Goal: Task Accomplishment & Management: Complete application form

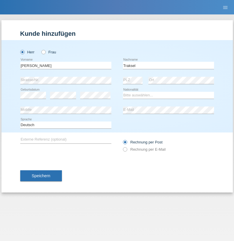
type input "Traksel"
select select "DE"
select select "C"
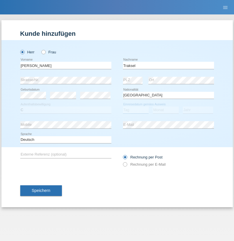
select select "01"
select select "07"
select select "2008"
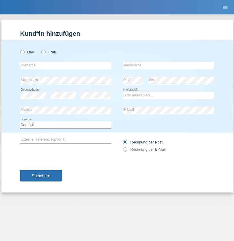
radio input "true"
click at [66, 65] on input "text" at bounding box center [65, 65] width 91 height 7
type input "Franziska"
click at [168, 65] on input "text" at bounding box center [168, 65] width 91 height 7
type input "Starke"
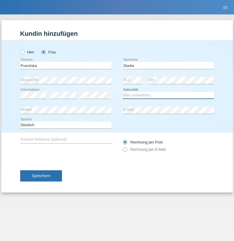
select select "DE"
select select "C"
select select "01"
select select "03"
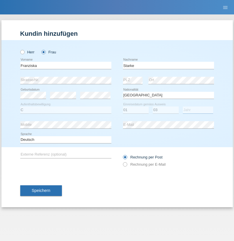
select select "1985"
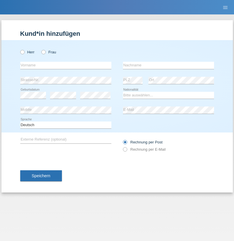
radio input "true"
click at [66, 65] on input "text" at bounding box center [65, 65] width 91 height 7
type input "Vedrana"
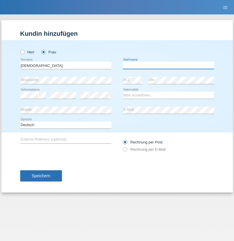
click at [168, 65] on input "text" at bounding box center [168, 65] width 91 height 7
type input "Cimbaljević"
select select "HR"
select select "C"
select select "12"
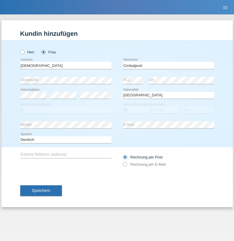
select select "08"
select select "2021"
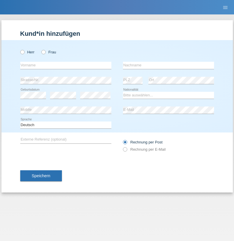
radio input "true"
click at [66, 65] on input "text" at bounding box center [65, 65] width 91 height 7
type input "[PERSON_NAME]"
click at [168, 65] on input "text" at bounding box center [168, 65] width 91 height 7
type input "Arifoska"
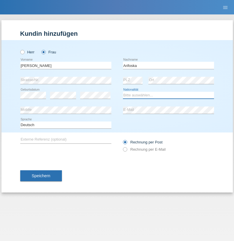
select select "CH"
radio input "true"
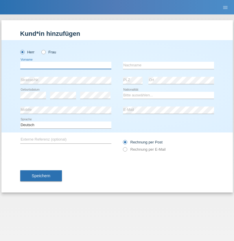
click at [66, 65] on input "text" at bounding box center [65, 65] width 91 height 7
type input "Emre"
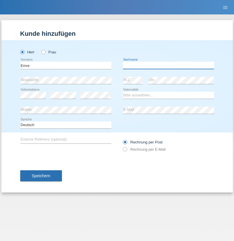
click at [168, 65] on input "text" at bounding box center [168, 65] width 91 height 7
type input "Uzun"
select select "CH"
